Goal: Task Accomplishment & Management: Use online tool/utility

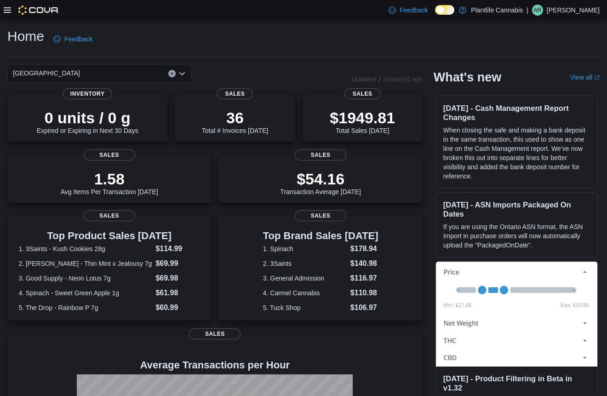
click at [8, 13] on icon at bounding box center [7, 9] width 7 height 7
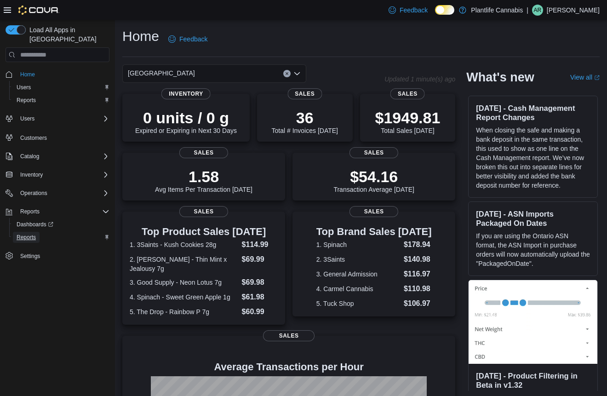
click at [23, 234] on span "Reports" at bounding box center [26, 237] width 19 height 7
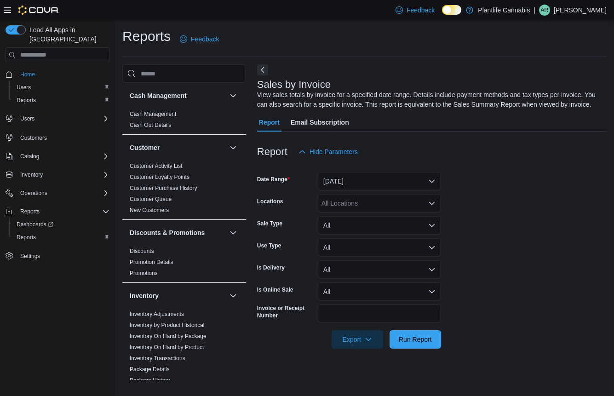
click at [6, 13] on icon at bounding box center [7, 9] width 7 height 7
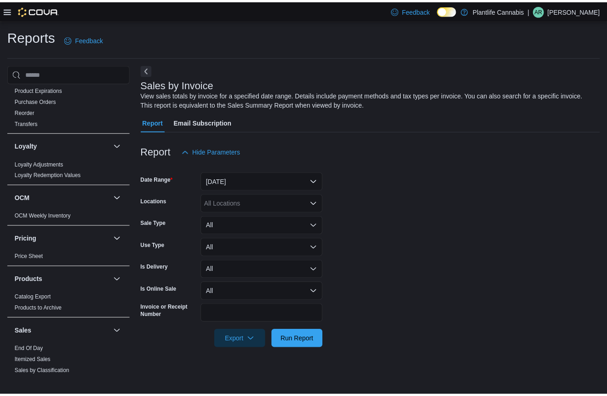
scroll to position [486, 0]
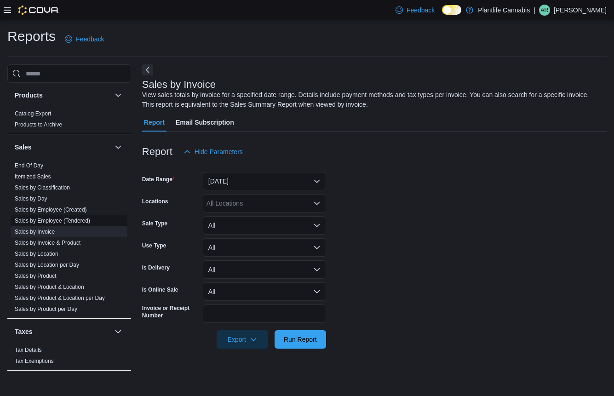
click at [67, 221] on link "Sales by Employee (Tendered)" at bounding box center [52, 221] width 75 height 6
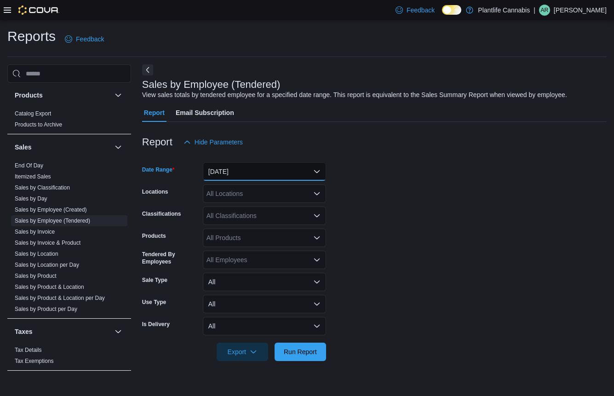
click at [233, 168] on button "[DATE]" at bounding box center [264, 171] width 123 height 18
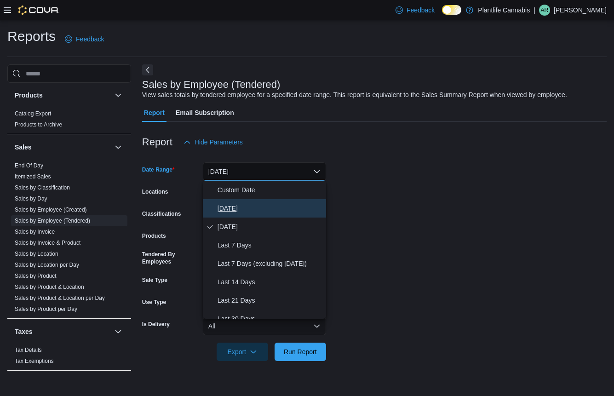
click at [232, 202] on button "[DATE]" at bounding box center [264, 208] width 123 height 18
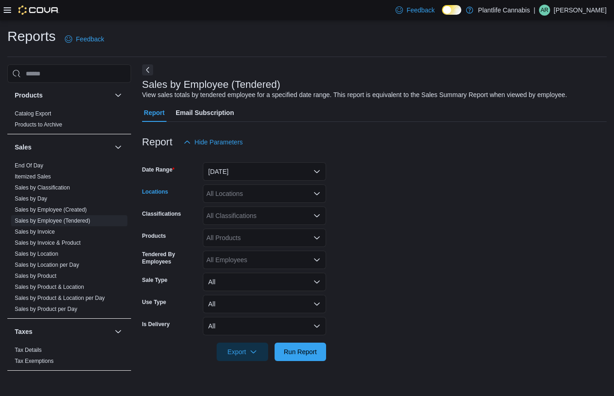
click at [233, 191] on div "All Locations" at bounding box center [264, 193] width 123 height 18
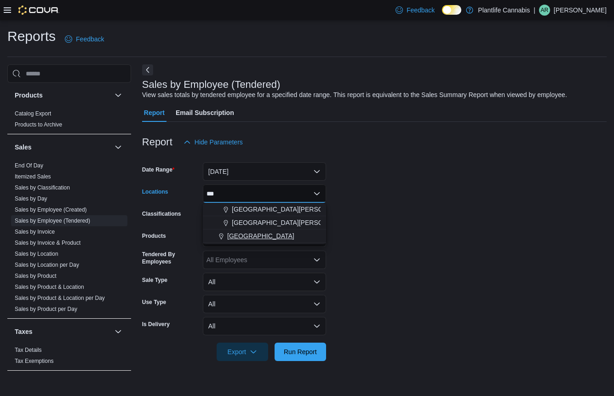
type input "***"
click at [248, 233] on span "[GEOGRAPHIC_DATA]" at bounding box center [260, 235] width 67 height 9
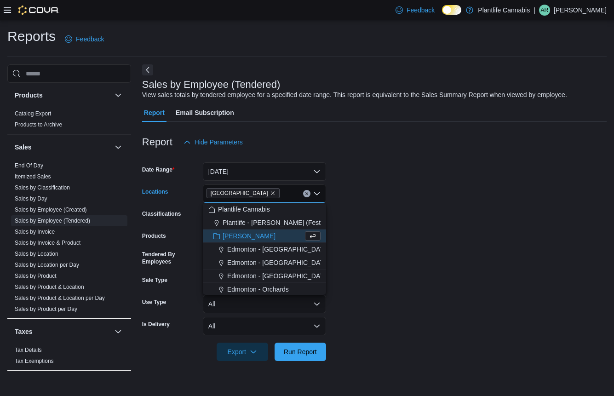
click at [313, 361] on div at bounding box center [374, 366] width 464 height 11
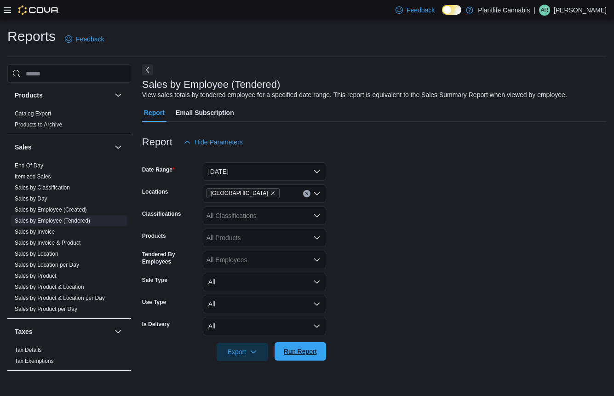
click at [316, 349] on span "Run Report" at bounding box center [300, 351] width 33 height 9
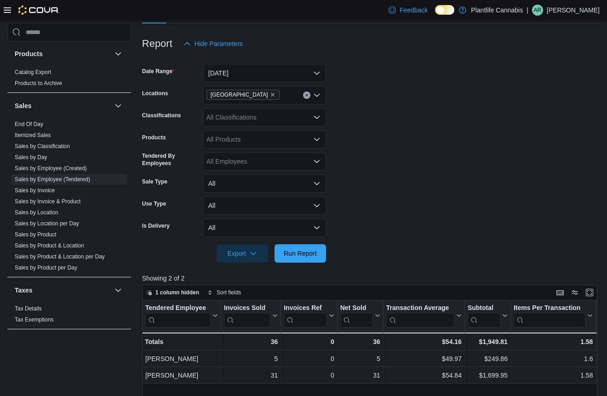
scroll to position [295, 0]
